Goal: Download file/media

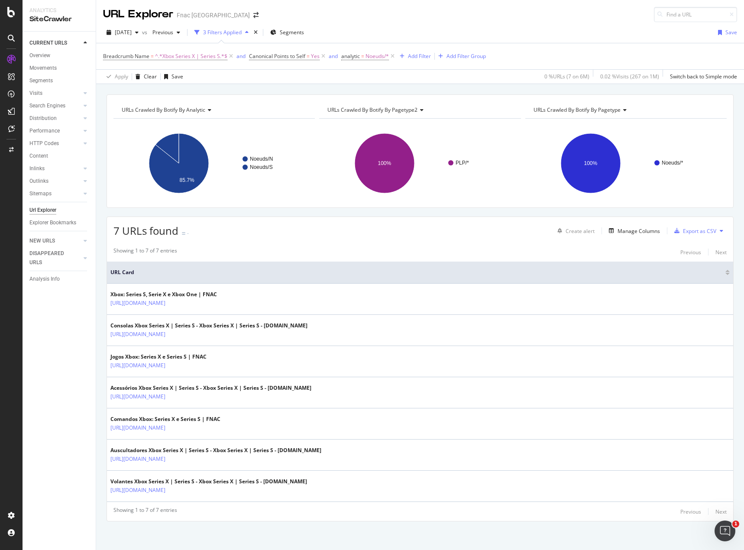
scroll to position [2, 0]
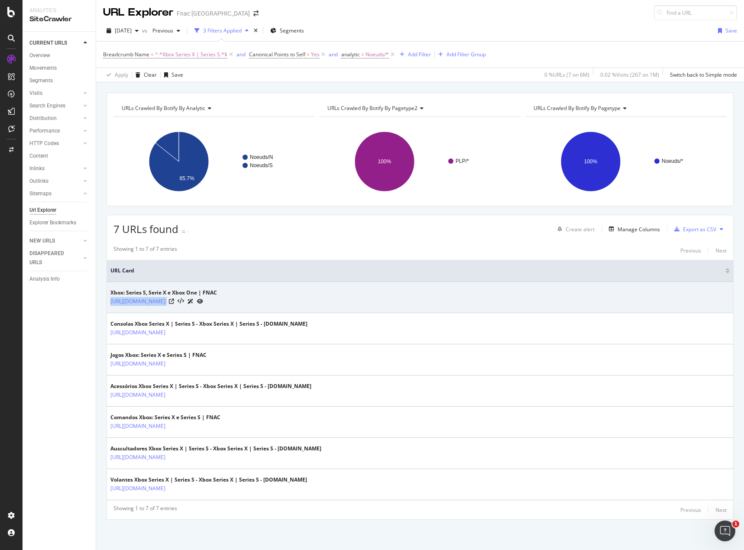
drag, startPoint x: 259, startPoint y: 295, endPoint x: 261, endPoint y: 300, distance: 4.9
click at [217, 300] on div "Xbox: Series S, Serie X e Xbox One | FNAC [URL][DOMAIN_NAME]" at bounding box center [163, 297] width 107 height 17
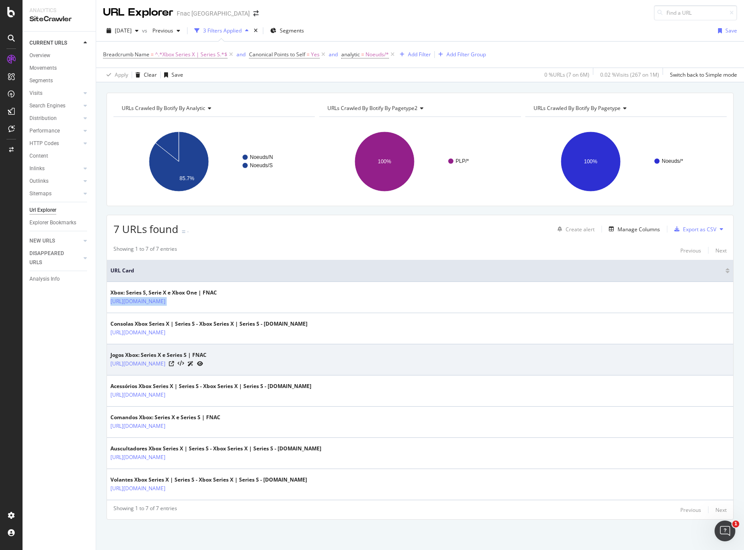
copy tbody "[URL][DOMAIN_NAME]"
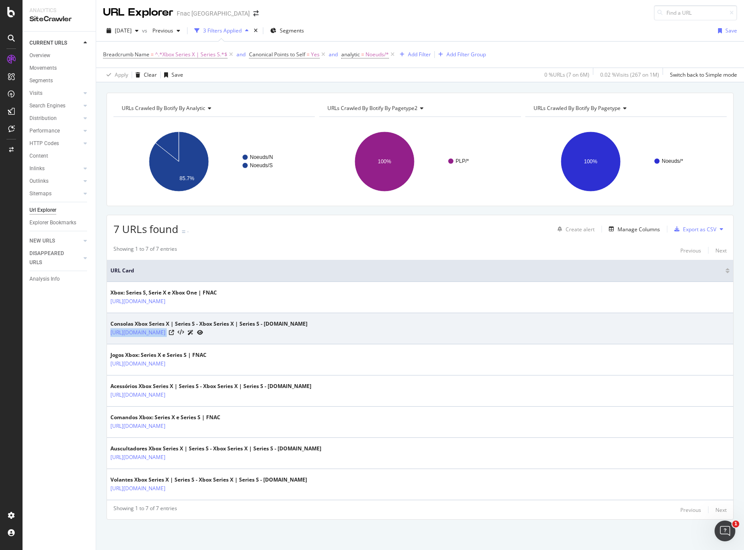
drag, startPoint x: 321, startPoint y: 330, endPoint x: 109, endPoint y: 335, distance: 212.2
click at [109, 335] on td "Consolas Xbox Series X | Series S - Xbox Series X | Series S - [DOMAIN_NAME] [U…" at bounding box center [420, 328] width 626 height 31
copy tbody "[URL][DOMAIN_NAME]"
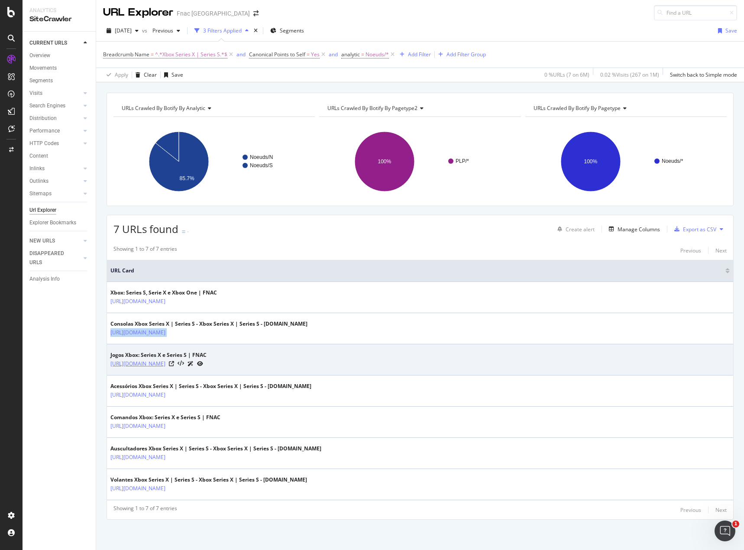
drag, startPoint x: 108, startPoint y: 364, endPoint x: 284, endPoint y: 364, distance: 176.2
click at [284, 364] on td "Jogos Xbox: Series X e Series S | FNAC [URL][DOMAIN_NAME]" at bounding box center [420, 359] width 626 height 31
copy link "[URL][DOMAIN_NAME]"
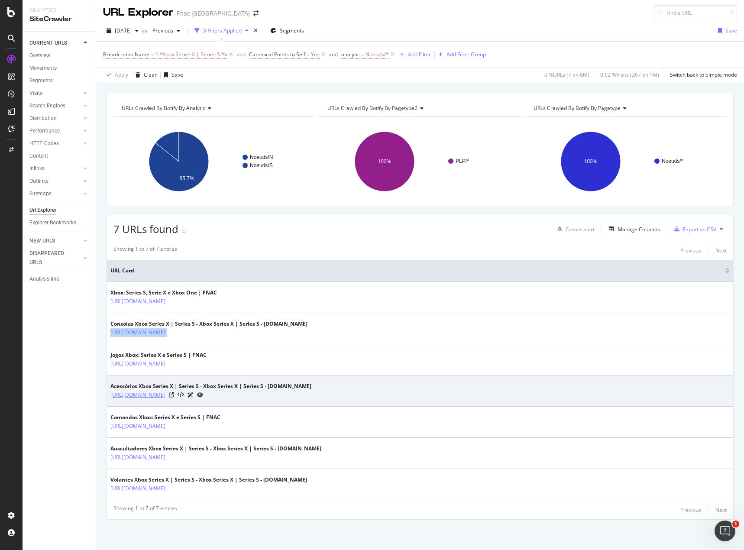
drag, startPoint x: 107, startPoint y: 394, endPoint x: 322, endPoint y: 394, distance: 214.8
click at [322, 394] on td "Acessórios Xbox Series X | Series S - Xbox Series X | Series S - [DOMAIN_NAME] …" at bounding box center [420, 390] width 626 height 31
copy link "[URL][DOMAIN_NAME]"
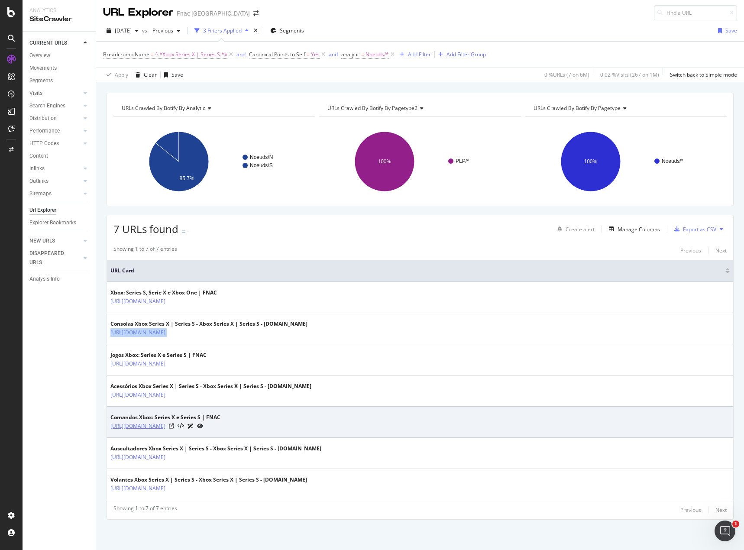
drag, startPoint x: 106, startPoint y: 425, endPoint x: 280, endPoint y: 428, distance: 174.5
click at [280, 428] on div "URLs Crawled By Botify By analytic Chart (by Value) Table Expand Export as CSV …" at bounding box center [420, 321] width 648 height 457
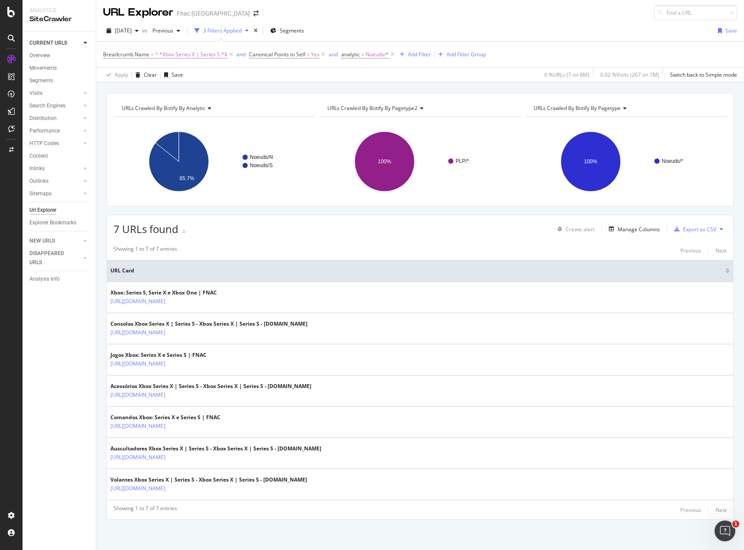
click at [92, 441] on div "CURRENT URLS Overview Movements Segments Visits Analysis Orphan URLs Search Eng…" at bounding box center [59, 291] width 73 height 518
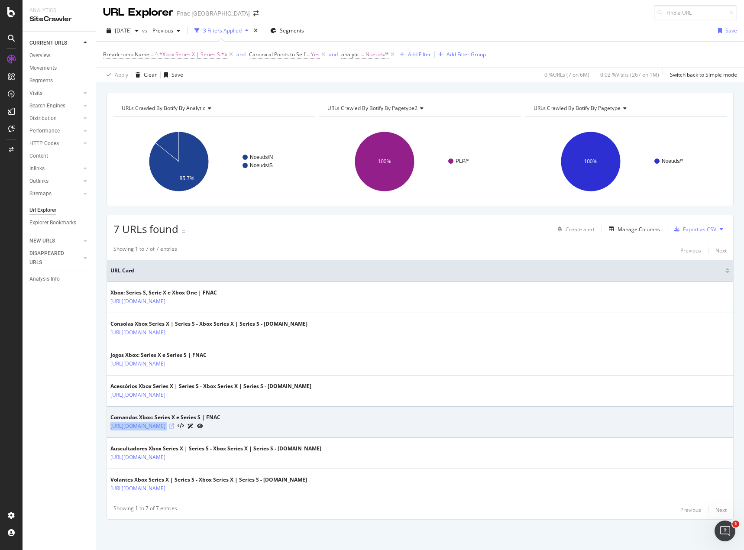
drag, startPoint x: 109, startPoint y: 427, endPoint x: 288, endPoint y: 427, distance: 178.8
click at [288, 427] on td "Comandos Xbox: Series X e Series S | FNAC [URL][DOMAIN_NAME]" at bounding box center [420, 422] width 626 height 31
copy tbody "[URL][DOMAIN_NAME]"
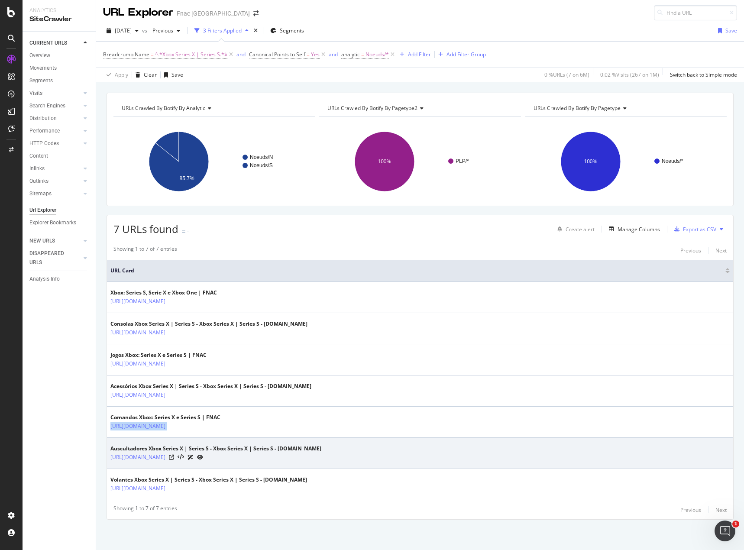
drag, startPoint x: 107, startPoint y: 455, endPoint x: 331, endPoint y: 463, distance: 223.6
click at [331, 463] on td "Auscultadores Xbox Series X | Series S - Xbox Series X | Series S - [DOMAIN_NAM…" at bounding box center [420, 453] width 626 height 31
copy link "[URL][DOMAIN_NAME]"
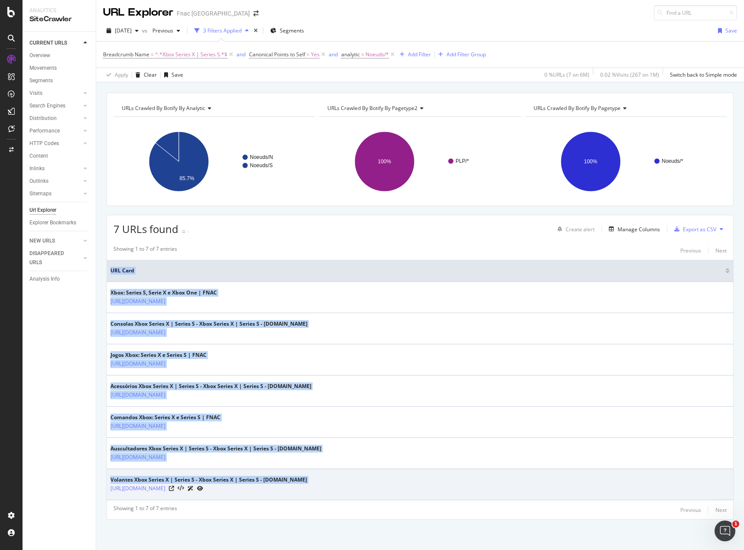
drag, startPoint x: 107, startPoint y: 487, endPoint x: 320, endPoint y: 490, distance: 213.1
click at [320, 490] on td "Volantes Xbox Series X | Series S - Xbox Series X | Series S - [DOMAIN_NAME] [U…" at bounding box center [420, 484] width 626 height 31
copy table "URL Card Xbox: Series S, Serie X e Xbox One | FNAC [URL][DOMAIN_NAME] Consolas …"
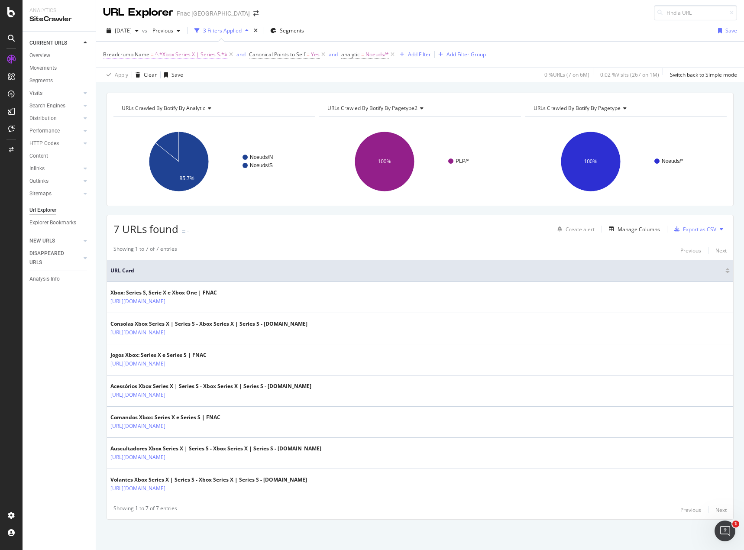
click at [200, 58] on span "^.*Xbox Series X | Series S.*$" at bounding box center [191, 54] width 72 height 12
type input "Xbox One"
click at [197, 127] on button "Apply" at bounding box center [193, 122] width 25 height 9
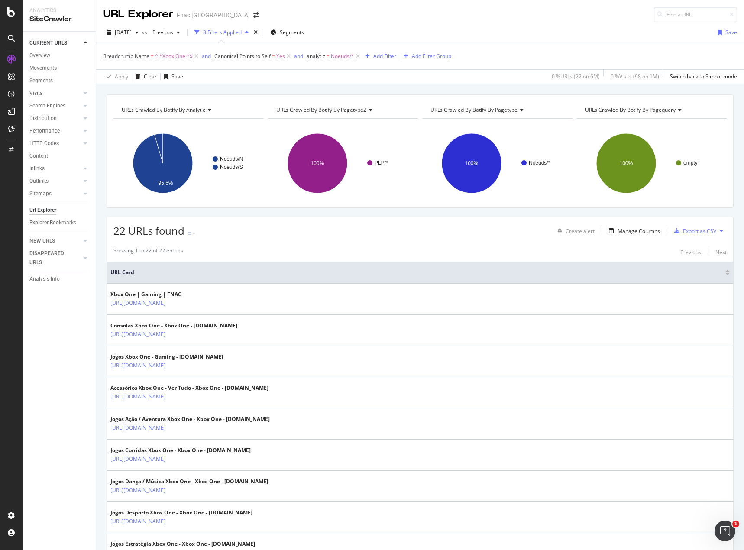
click at [718, 228] on button at bounding box center [721, 231] width 10 height 14
click at [696, 233] on span "Export XML Sitemaps" at bounding box center [677, 231] width 51 height 8
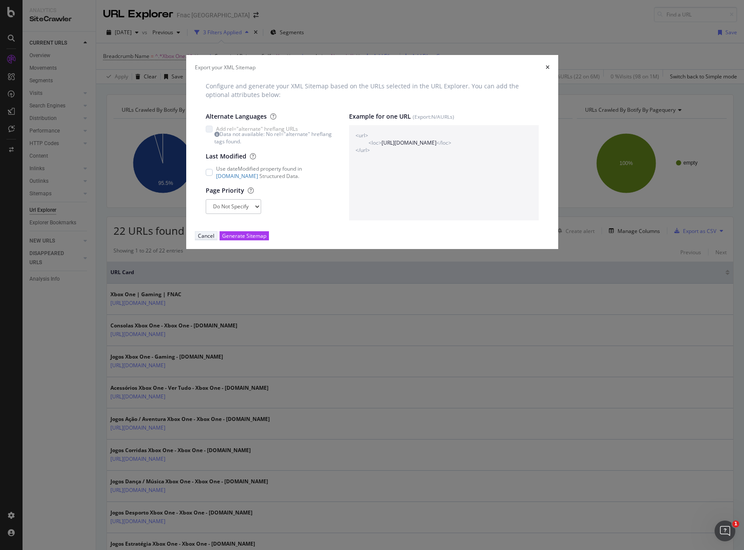
click at [214, 239] on div "Cancel" at bounding box center [206, 235] width 16 height 7
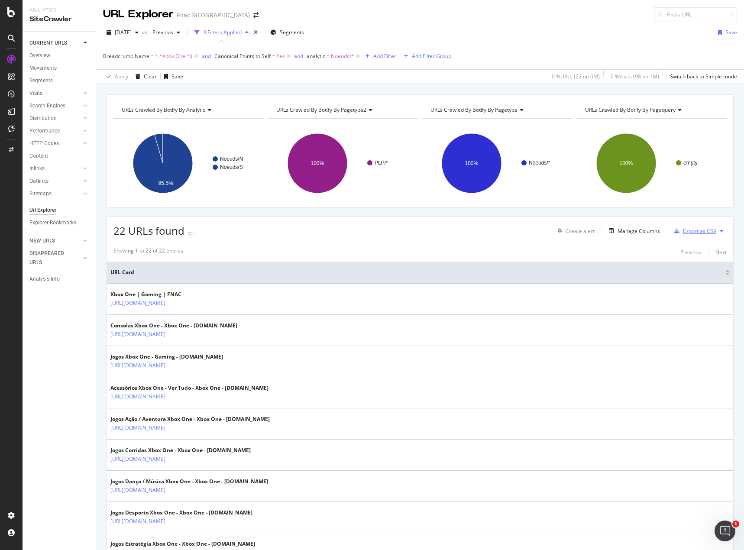
click at [674, 233] on icon "button" at bounding box center [676, 230] width 5 height 5
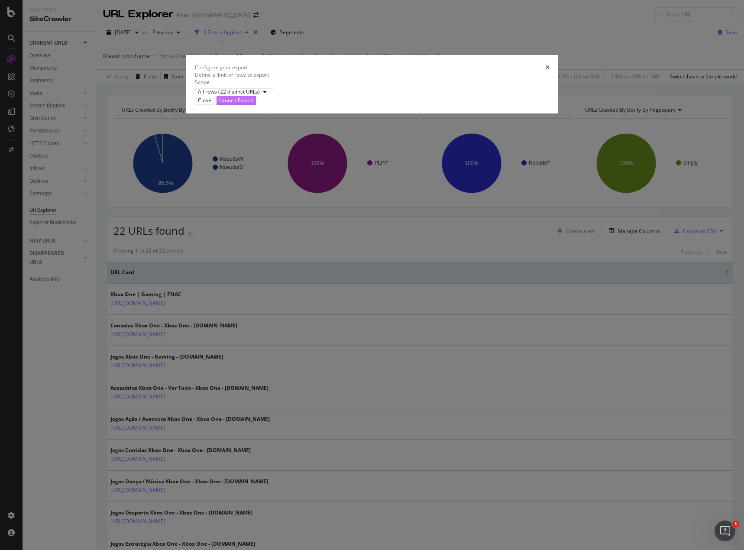
click at [253, 104] on div "Launch Export" at bounding box center [236, 100] width 34 height 7
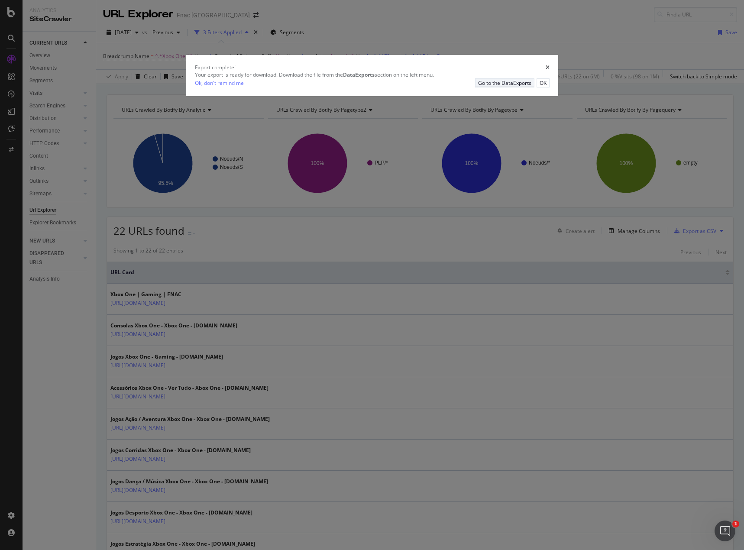
click at [488, 87] on div "Ok, don't remind me Go to the DataExports OK" at bounding box center [372, 82] width 355 height 9
click at [488, 87] on div "Go to the DataExports" at bounding box center [504, 82] width 53 height 7
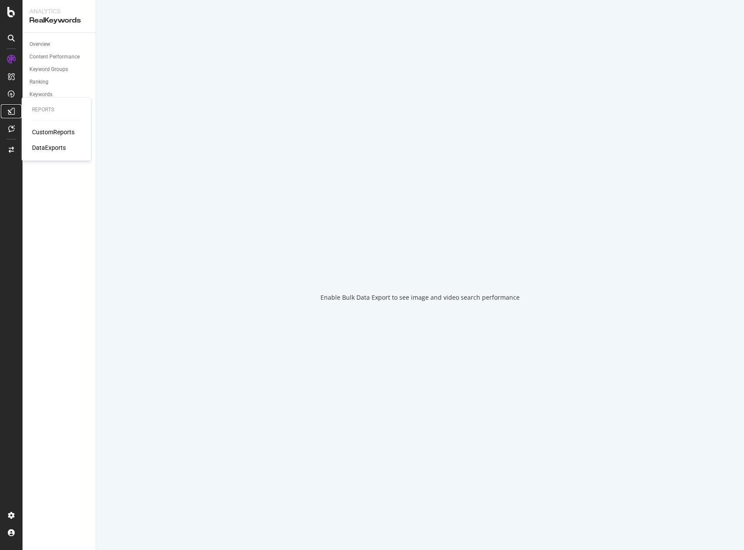
click at [11, 107] on div at bounding box center [11, 111] width 14 height 14
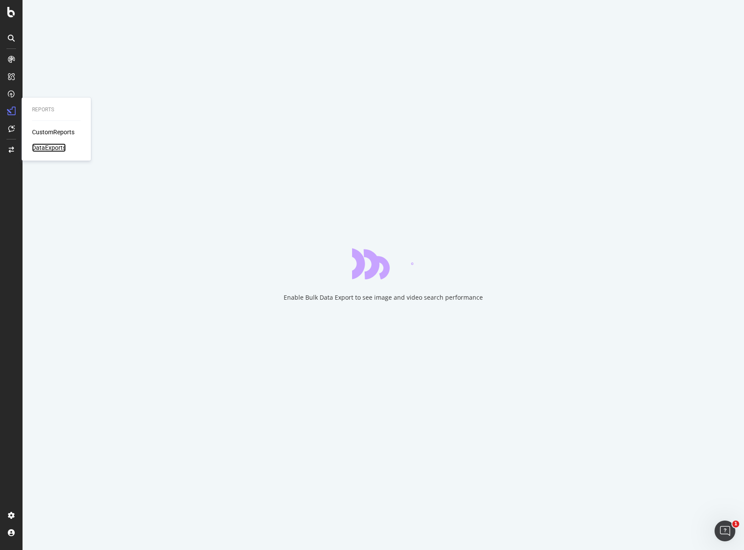
click at [47, 144] on div "DataExports" at bounding box center [49, 147] width 34 height 9
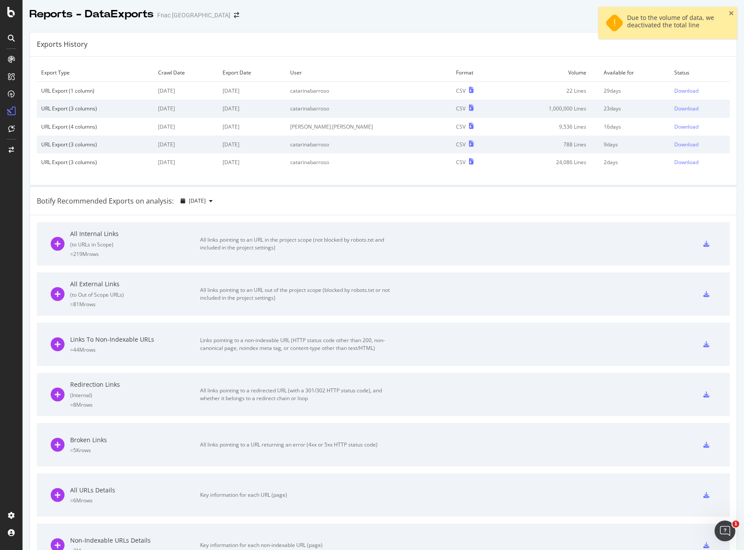
click at [630, 93] on td "29 days" at bounding box center [634, 91] width 71 height 18
click at [679, 90] on div "Download" at bounding box center [686, 90] width 24 height 7
